Goal: Navigation & Orientation: Go to known website

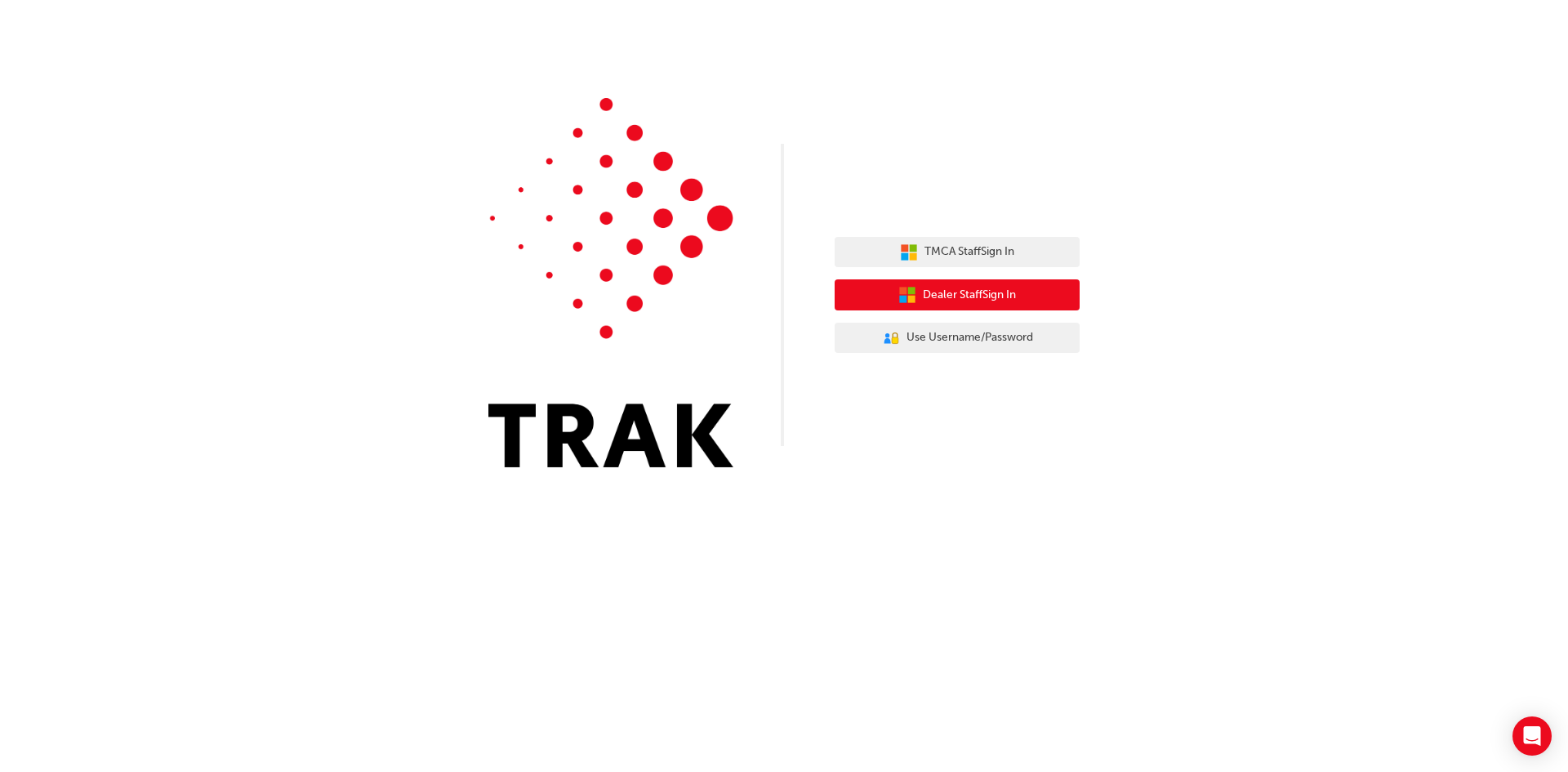
click at [906, 299] on icon "button" at bounding box center [907, 295] width 18 height 18
